Goal: Transaction & Acquisition: Download file/media

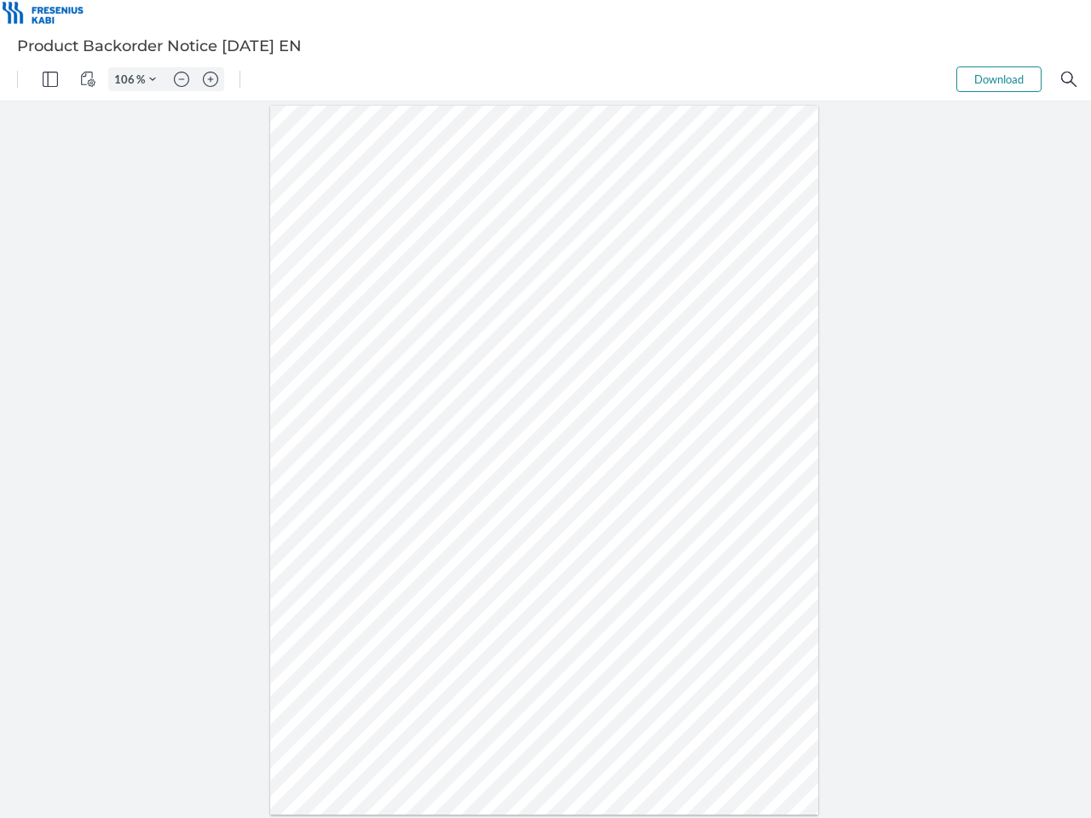
click at [50, 79] on img "Panel" at bounding box center [50, 79] width 15 height 15
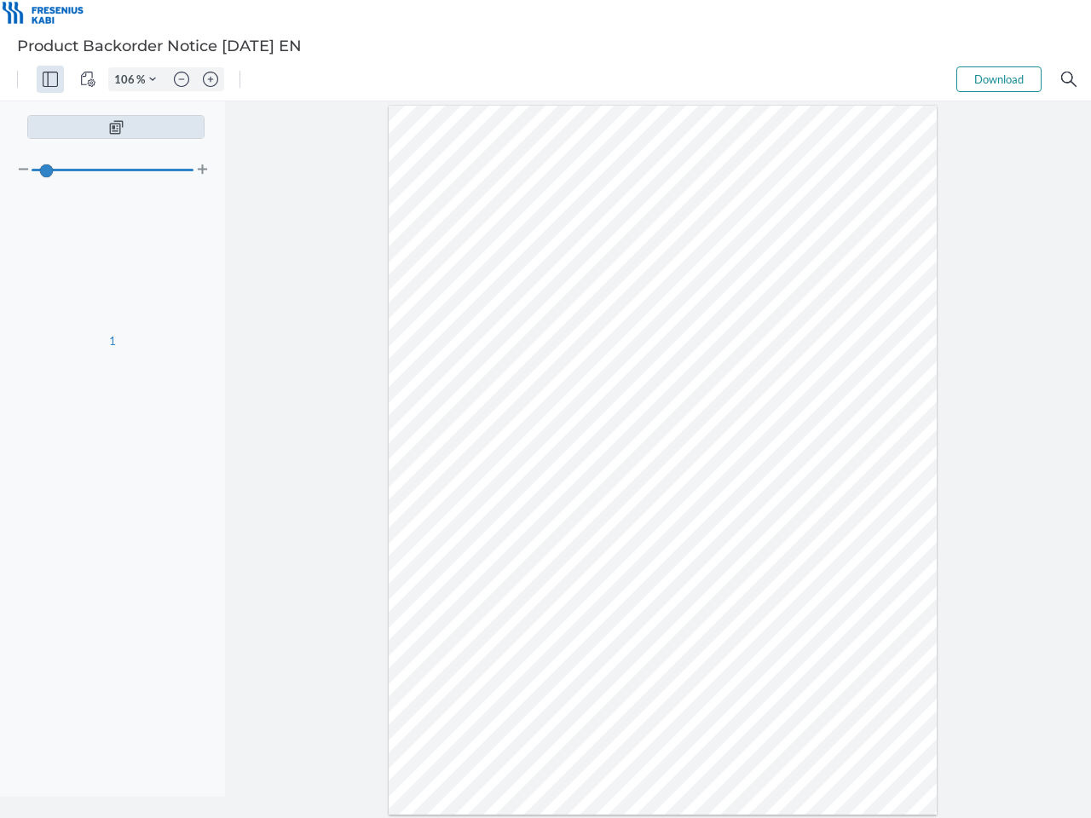
click at [88, 79] on img "View Controls" at bounding box center [87, 79] width 15 height 15
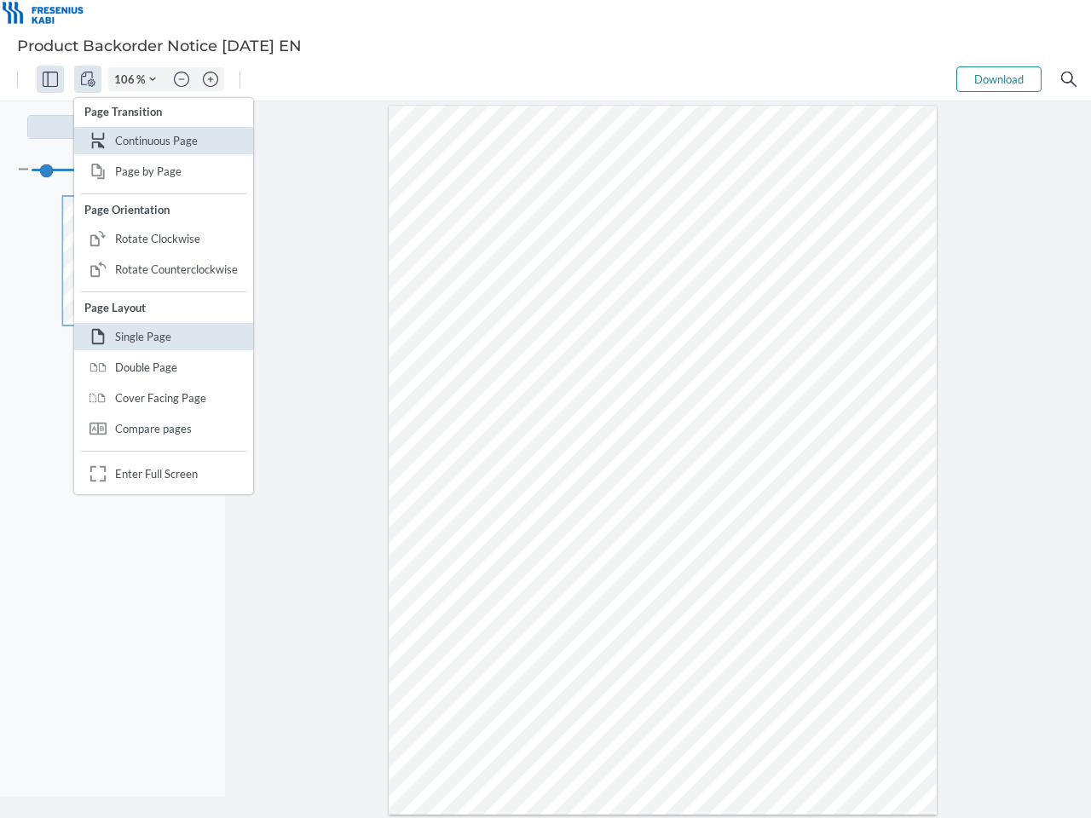
click at [127, 79] on input "106" at bounding box center [122, 79] width 27 height 15
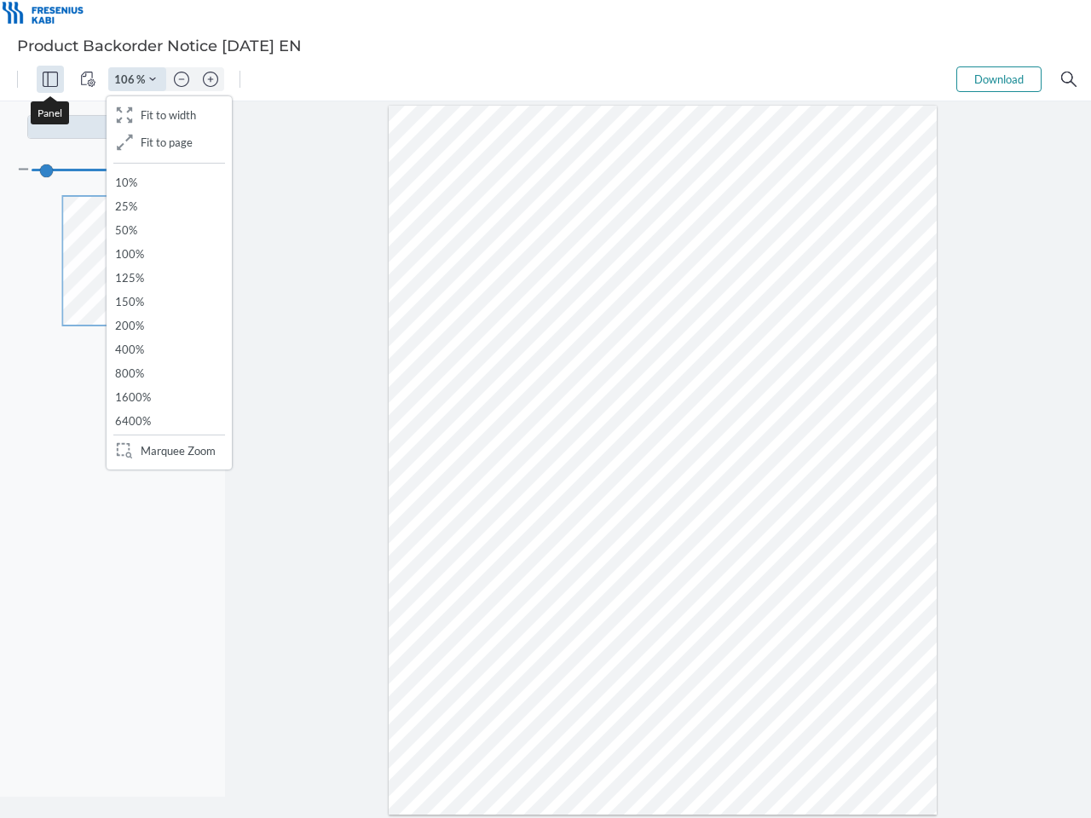
click at [153, 79] on img "Zoom Controls" at bounding box center [152, 79] width 7 height 7
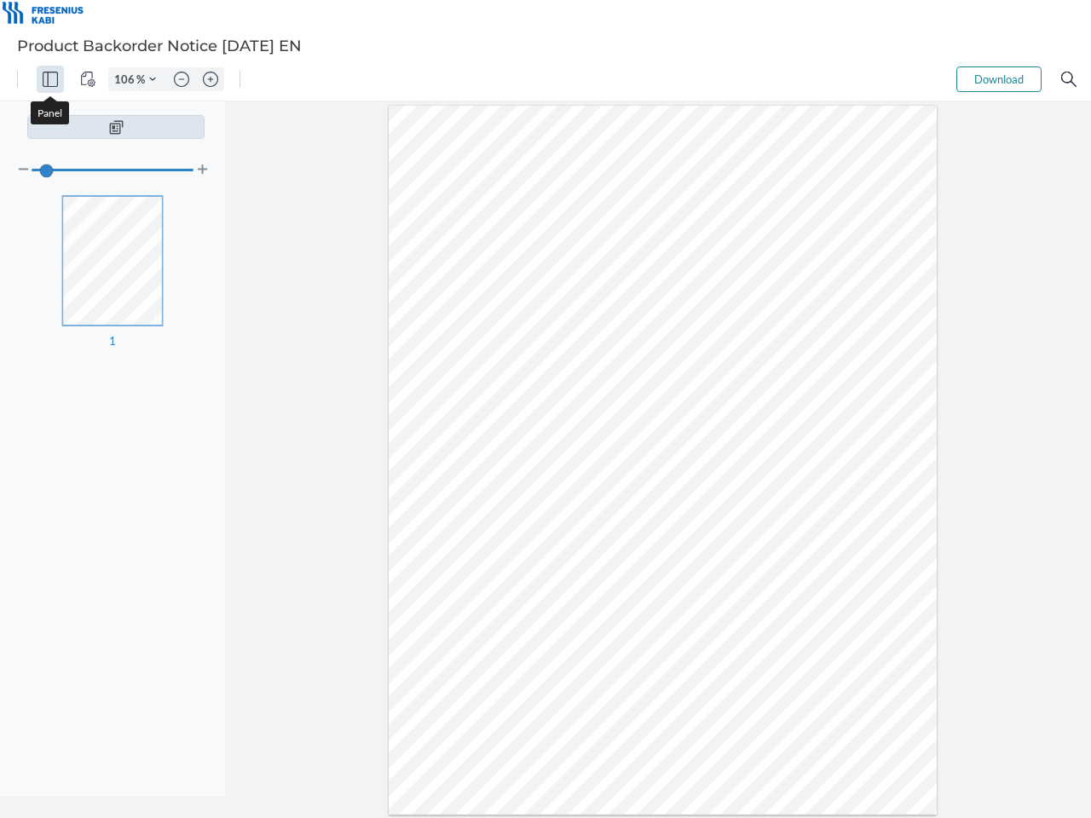
click at [182, 79] on img "Zoom out" at bounding box center [181, 79] width 15 height 15
click at [211, 79] on img "Zoom in" at bounding box center [210, 79] width 15 height 15
type input "106"
click at [999, 79] on button "Download" at bounding box center [999, 79] width 85 height 26
click at [1069, 79] on img "Search" at bounding box center [1068, 79] width 15 height 15
